Goal: Transaction & Acquisition: Purchase product/service

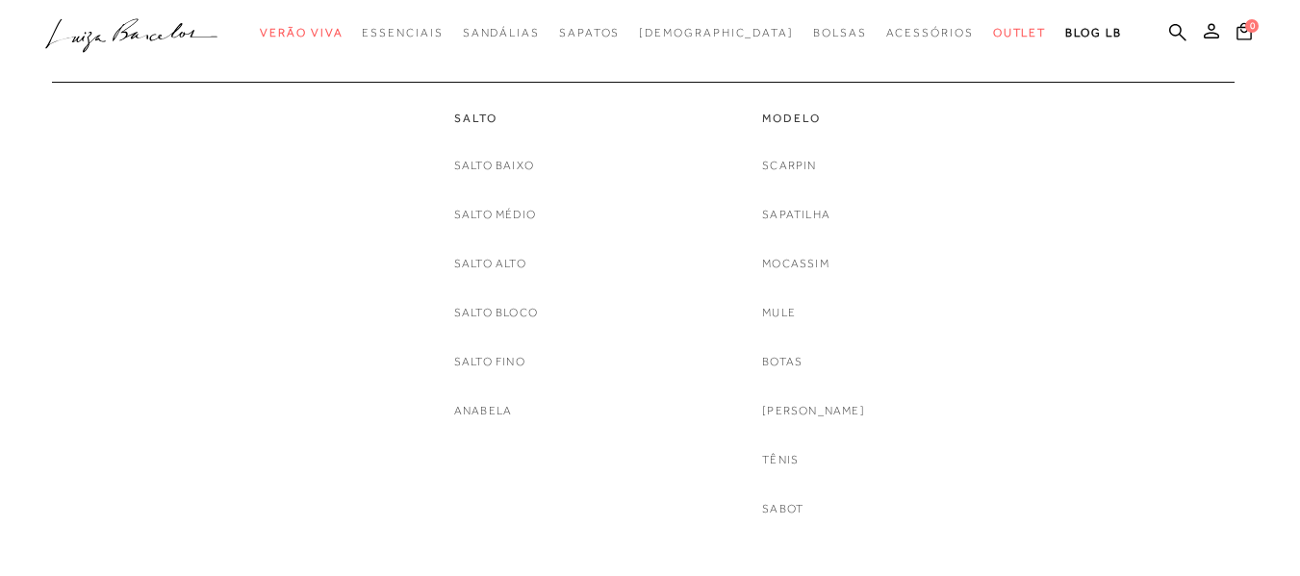
click at [1172, 79] on button "Mostrar 4 produtos por linha" at bounding box center [1185, 91] width 27 height 25
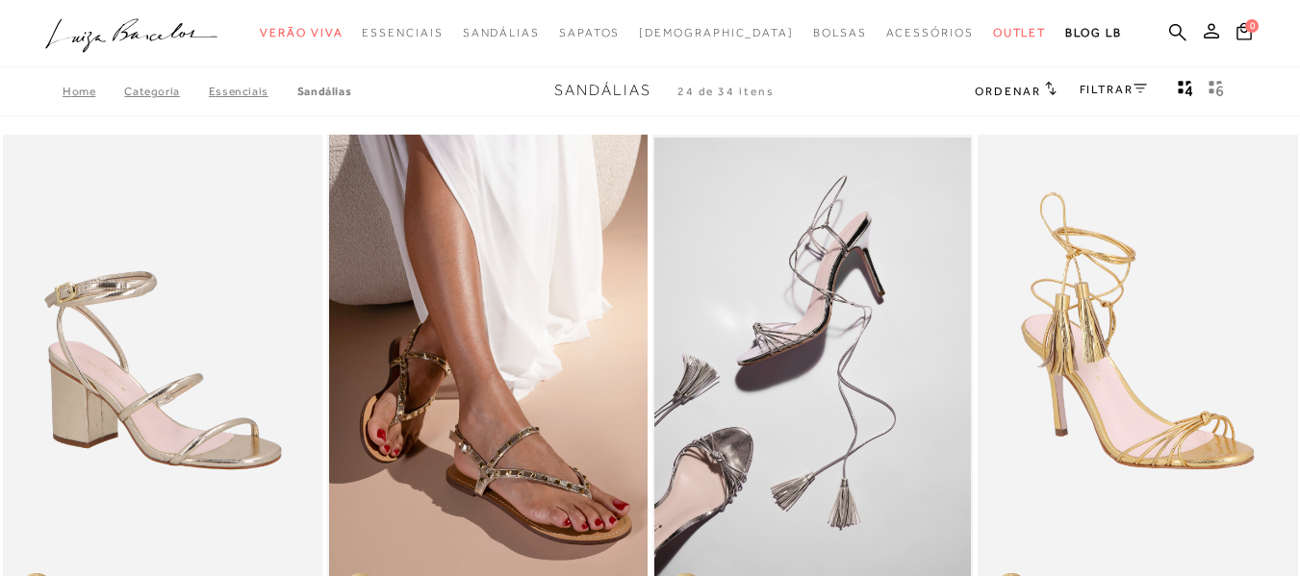
click at [596, 336] on ul at bounding box center [487, 375] width 316 height 474
